Goal: Check status: Check status

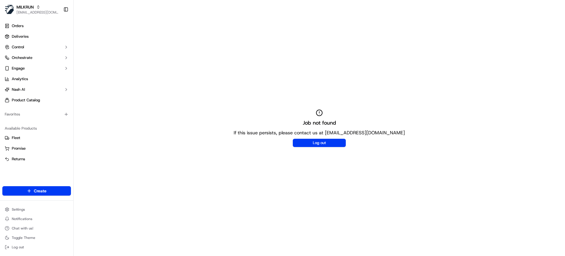
click at [382, 105] on div "Job not found If this issue persists, please contact us at [EMAIL_ADDRESS][DOMA…" at bounding box center [319, 128] width 491 height 256
click at [244, 89] on div "Job not found If this issue persists, please contact us at [EMAIL_ADDRESS][DOMA…" at bounding box center [319, 128] width 491 height 256
